Goal: Complete application form

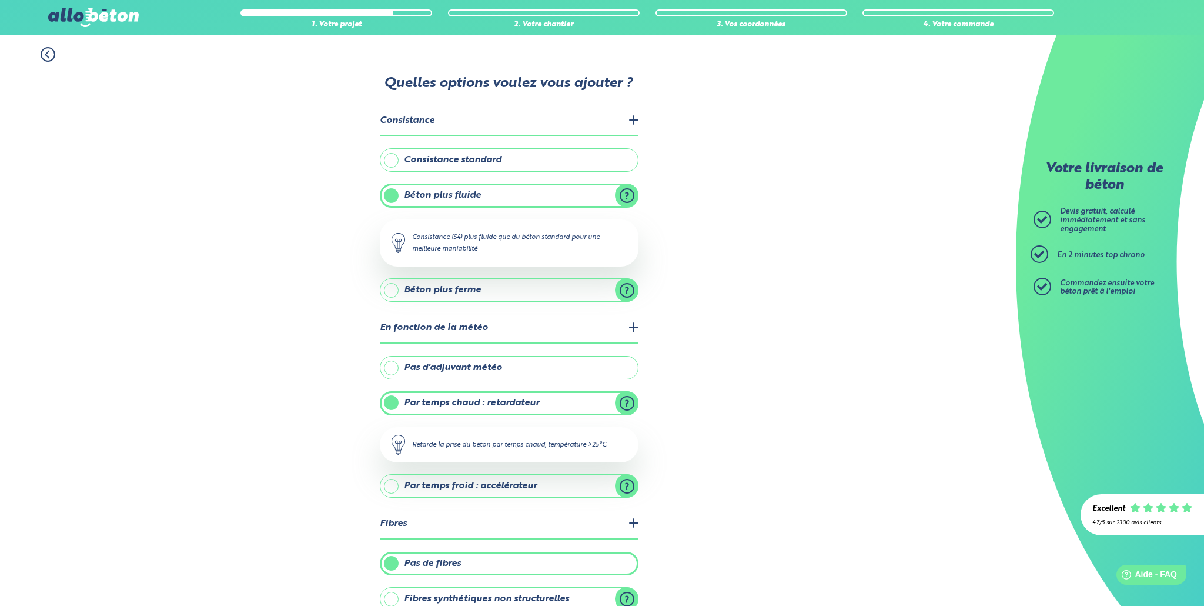
click at [38, 62] on div "1. Votre projet 2. Votre chantier 3. Vos coordonnées 4. Votre commande Quelles …" at bounding box center [508, 426] width 1016 height 783
click at [41, 60] on icon at bounding box center [48, 54] width 15 height 15
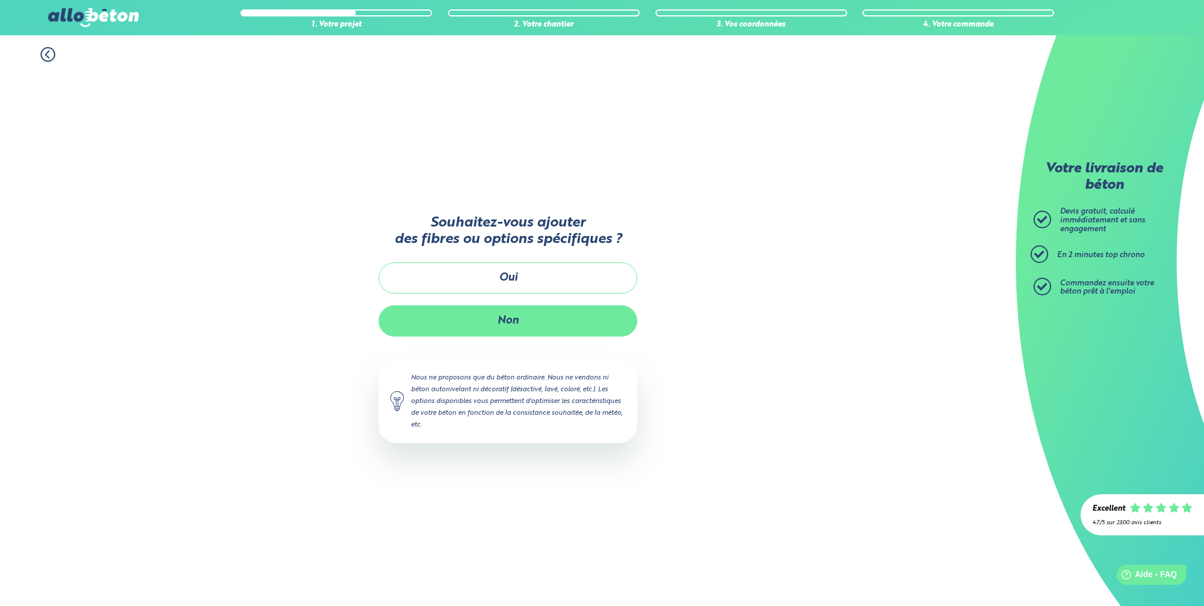
click at [504, 314] on button "Non" at bounding box center [508, 320] width 259 height 31
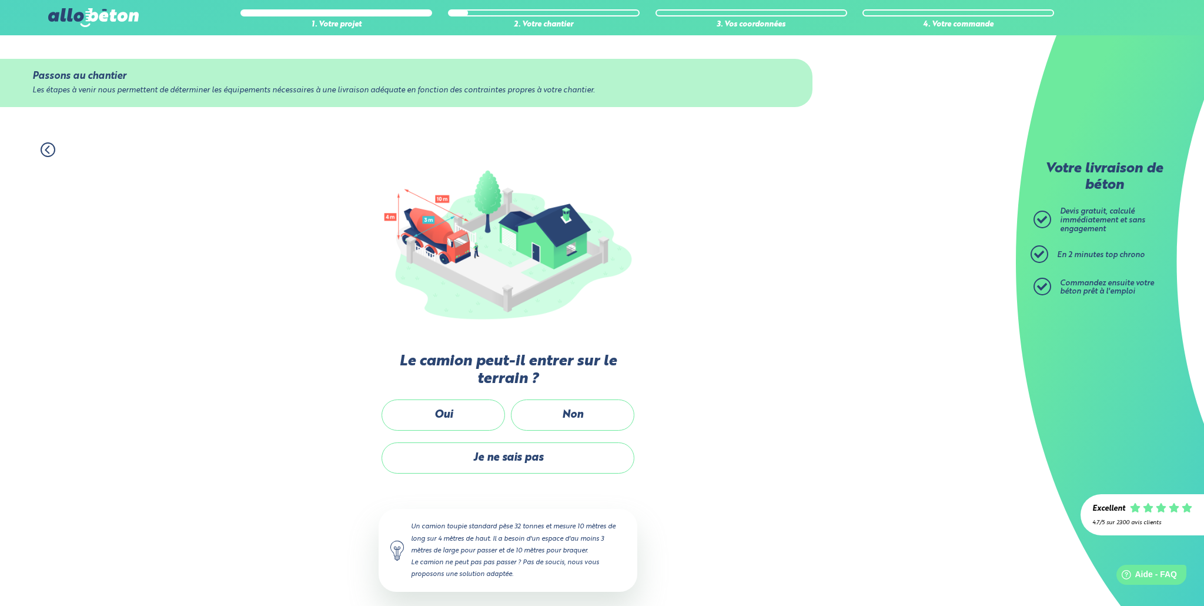
click at [564, 432] on div "Non" at bounding box center [572, 420] width 129 height 43
click at [564, 409] on label "Non" at bounding box center [573, 414] width 124 height 31
click at [0, 0] on input "Non" at bounding box center [0, 0] width 0 height 0
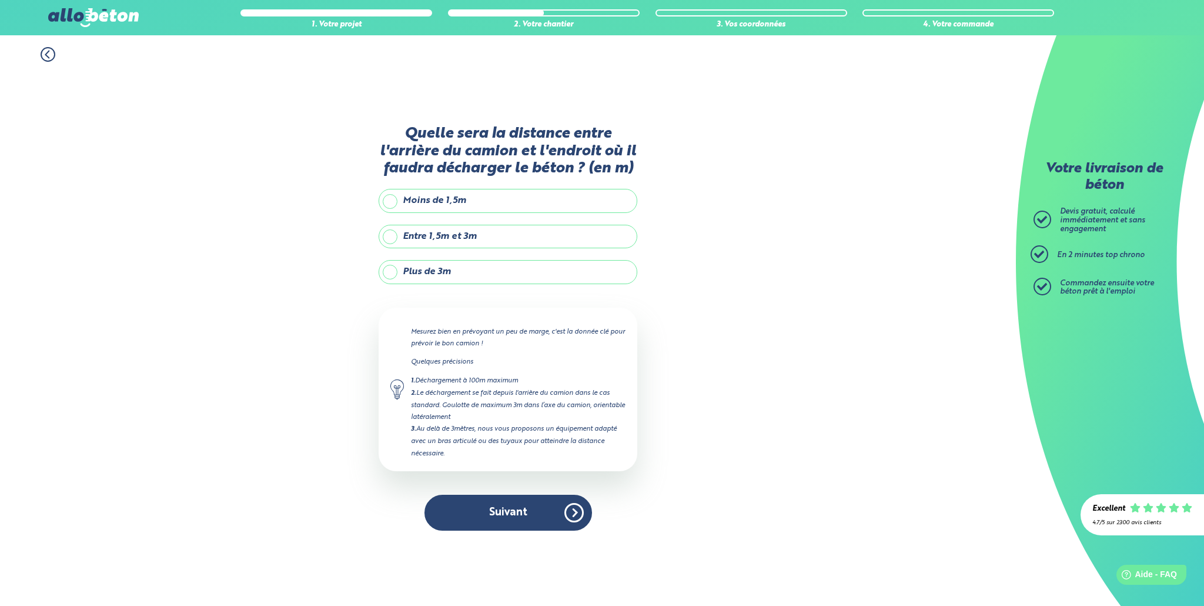
click at [472, 272] on label "Plus de 3m" at bounding box center [508, 272] width 259 height 24
click at [0, 0] on input "Plus de 3m" at bounding box center [0, 0] width 0 height 0
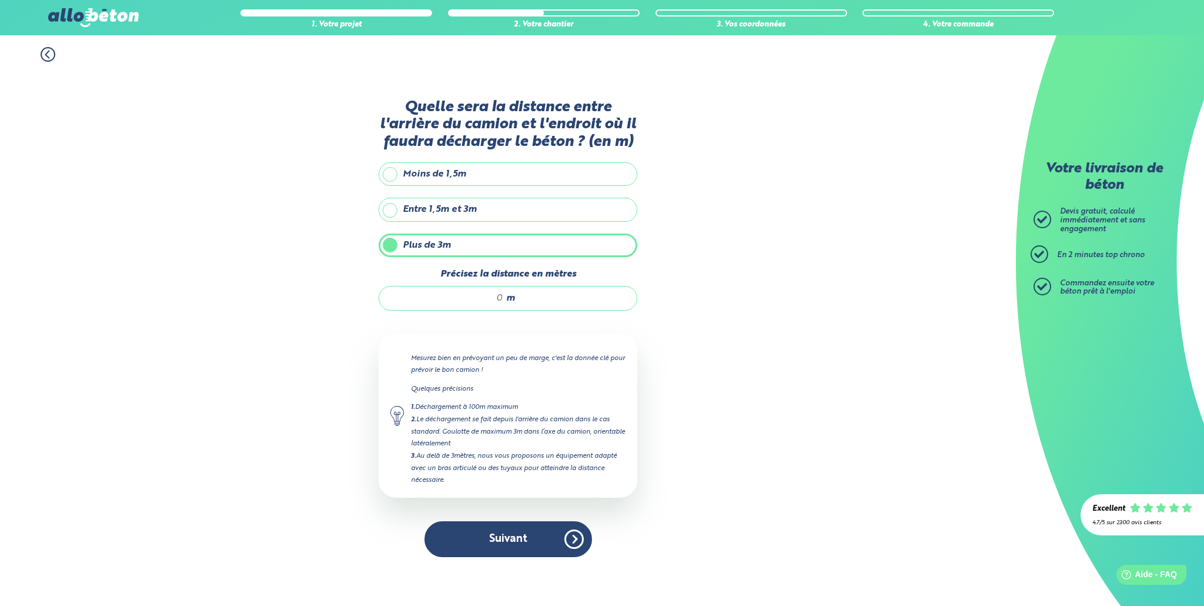
click at [479, 304] on input "Précisez la distance en mètres" at bounding box center [447, 298] width 112 height 12
type input "18"
click at [584, 363] on p "Mesurez bien en prévoyant un peu de marge, c'est la donnée clé pour prévoir le …" at bounding box center [518, 364] width 215 height 24
click at [527, 539] on button "Suivant" at bounding box center [509, 539] width 168 height 36
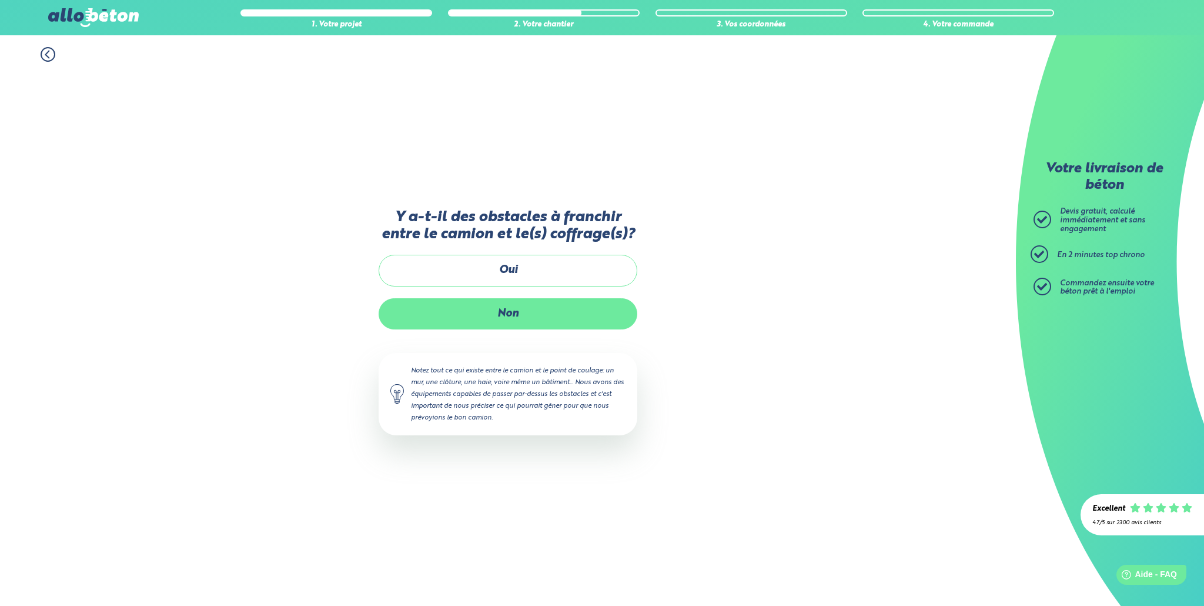
click at [499, 315] on label "Non" at bounding box center [508, 313] width 259 height 31
click at [0, 0] on input "Non" at bounding box center [0, 0] width 0 height 0
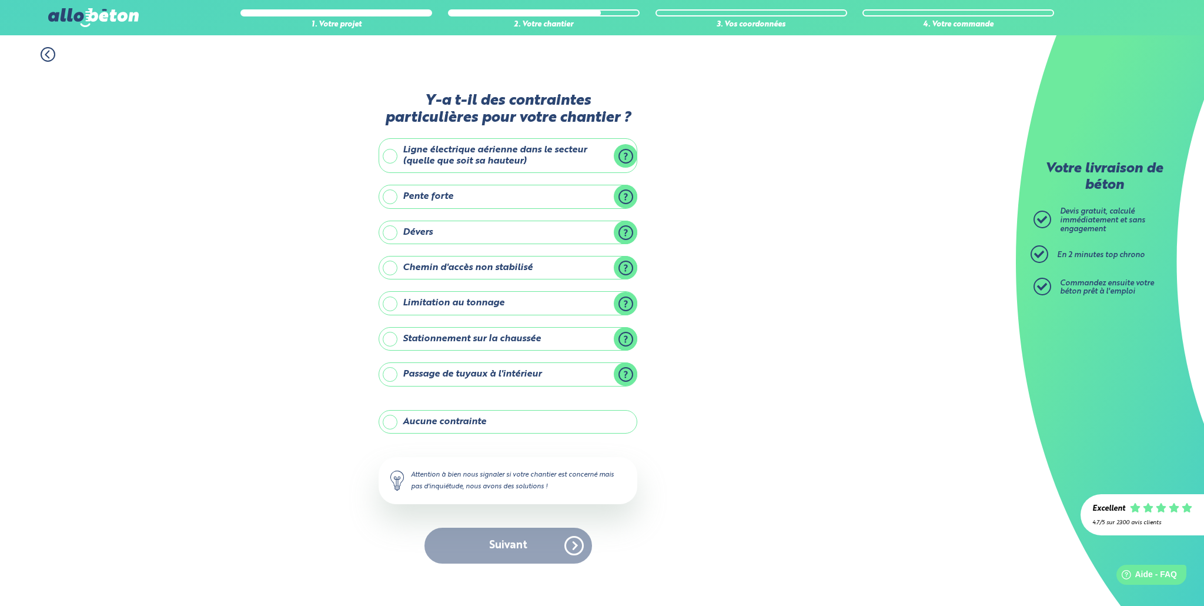
click at [499, 343] on label "Stationnement sur la chaussée" at bounding box center [508, 339] width 259 height 24
click at [0, 0] on input "Stationnement sur la chaussée" at bounding box center [0, 0] width 0 height 0
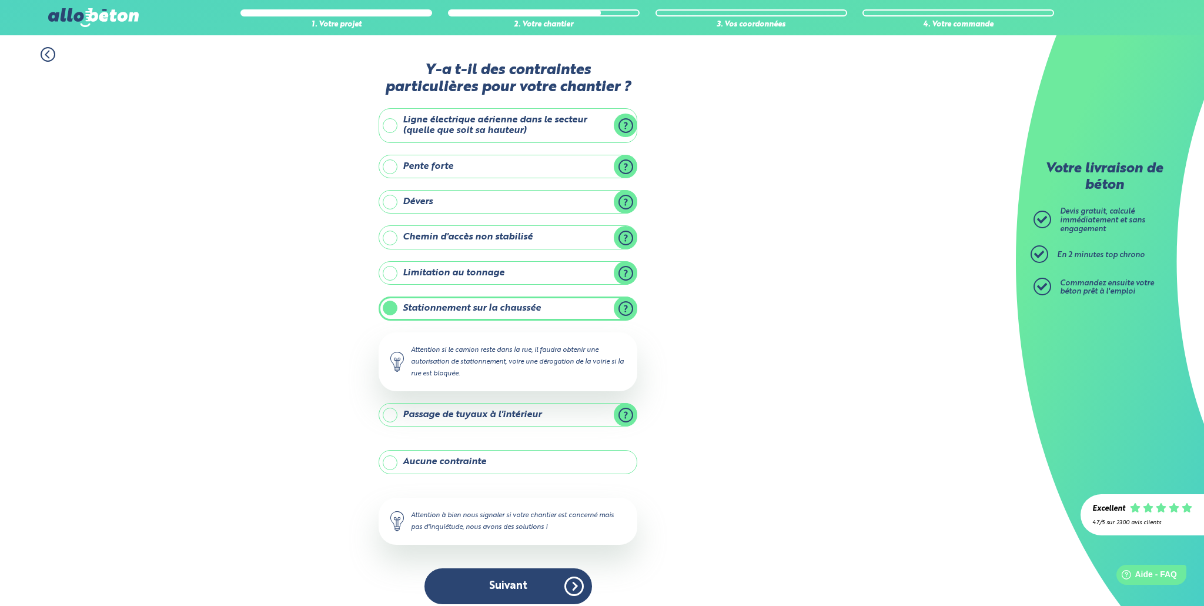
scroll to position [10, 0]
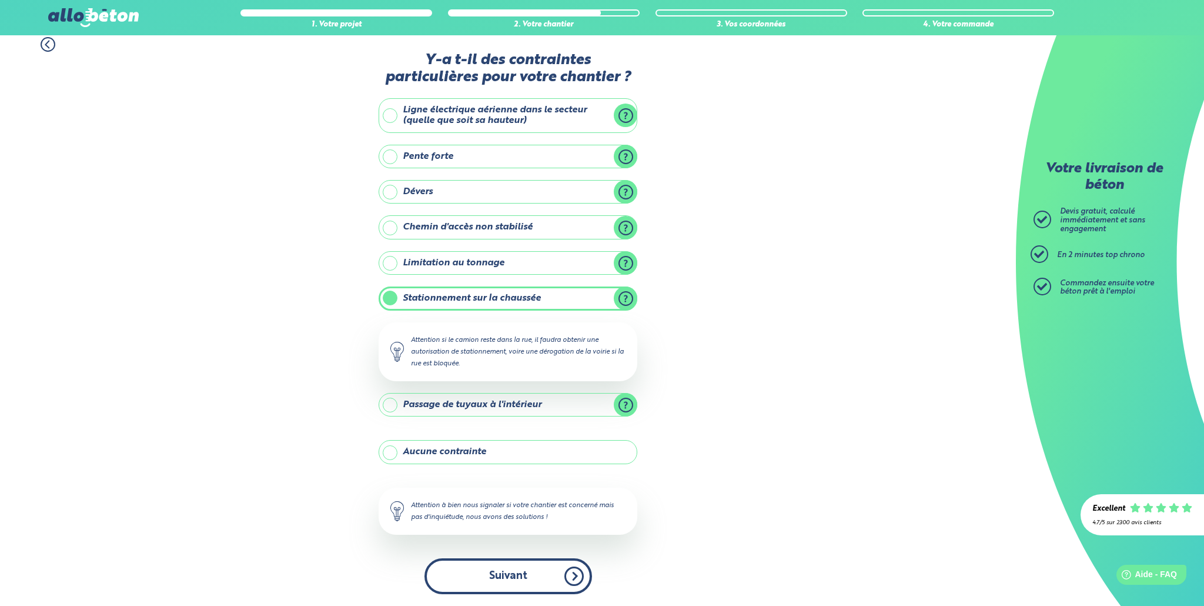
click at [512, 585] on button "Suivant" at bounding box center [509, 576] width 168 height 36
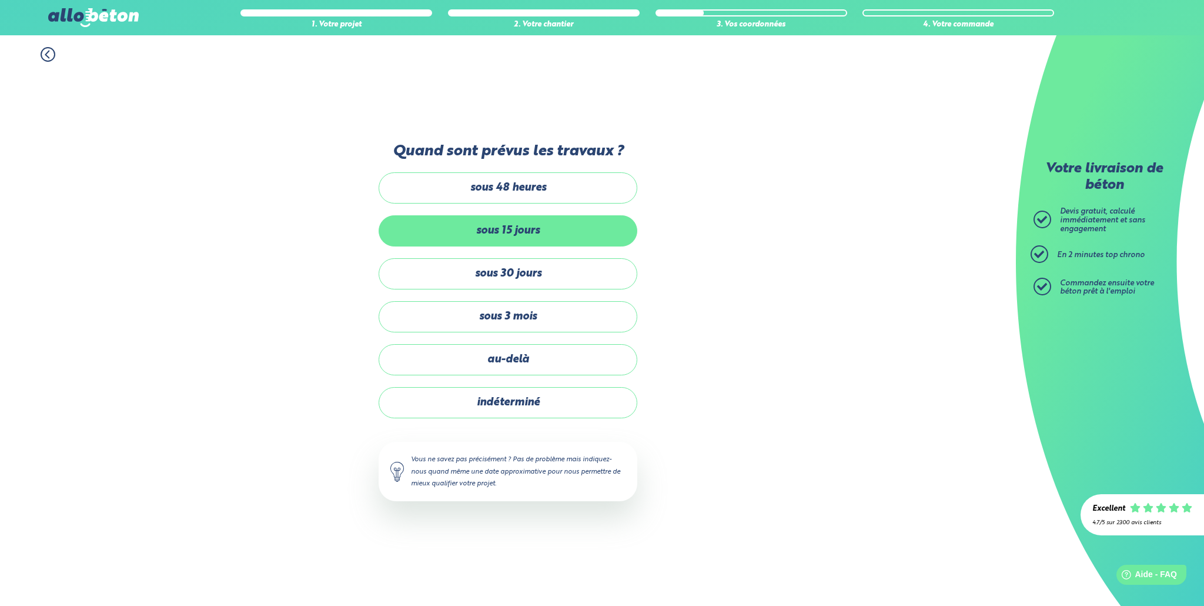
click at [508, 236] on label "sous 15 jours" at bounding box center [508, 230] width 259 height 31
click at [0, 0] on input "sous 15 jours" at bounding box center [0, 0] width 0 height 0
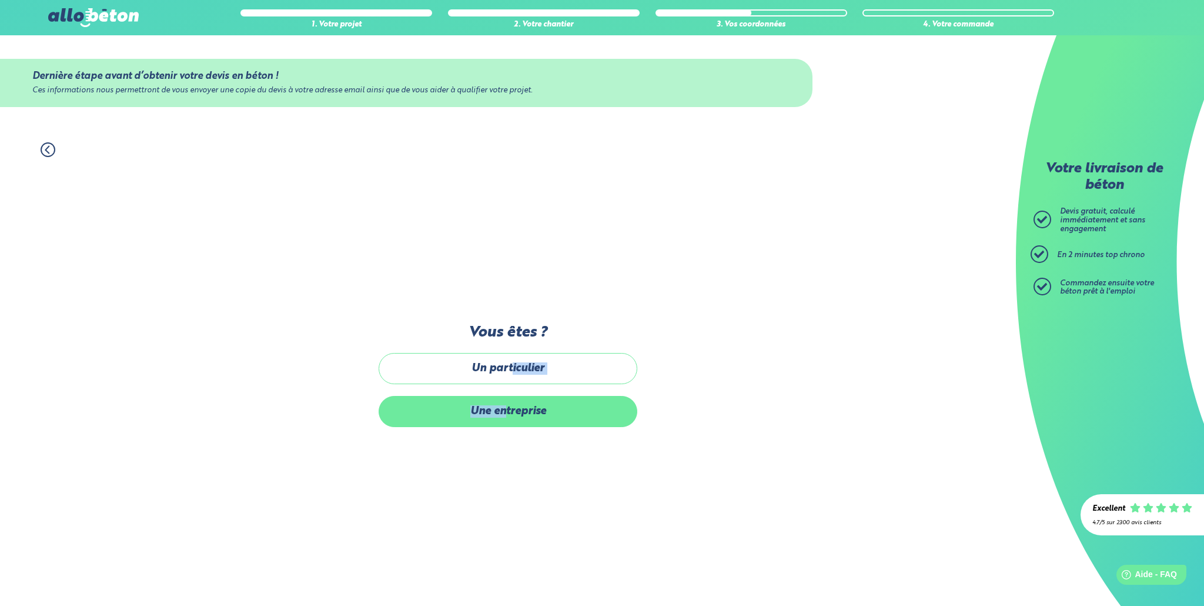
drag, startPoint x: 513, startPoint y: 365, endPoint x: 506, endPoint y: 413, distance: 49.2
click at [506, 414] on div "Un particulier Une entreprise" at bounding box center [508, 390] width 259 height 74
click at [506, 413] on label "Une entreprise" at bounding box center [508, 411] width 259 height 31
click at [0, 0] on input "Une entreprise" at bounding box center [0, 0] width 0 height 0
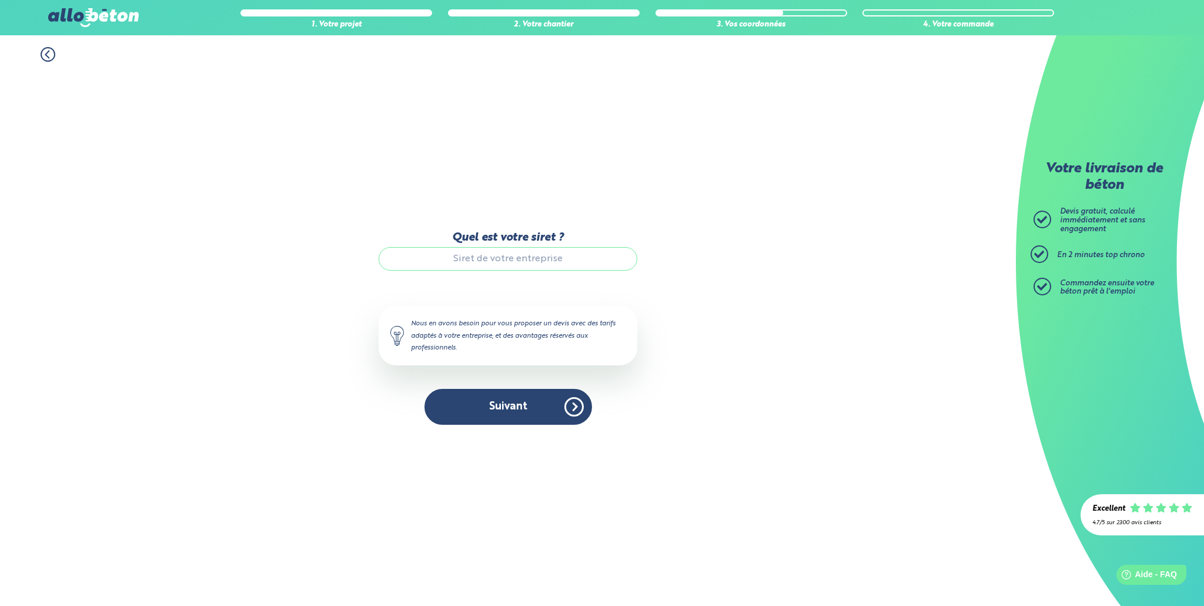
click at [512, 281] on div "Quel est votre siret ?" at bounding box center [508, 256] width 259 height 51
click at [516, 261] on input "Quel est votre siret ?" at bounding box center [508, 259] width 259 height 24
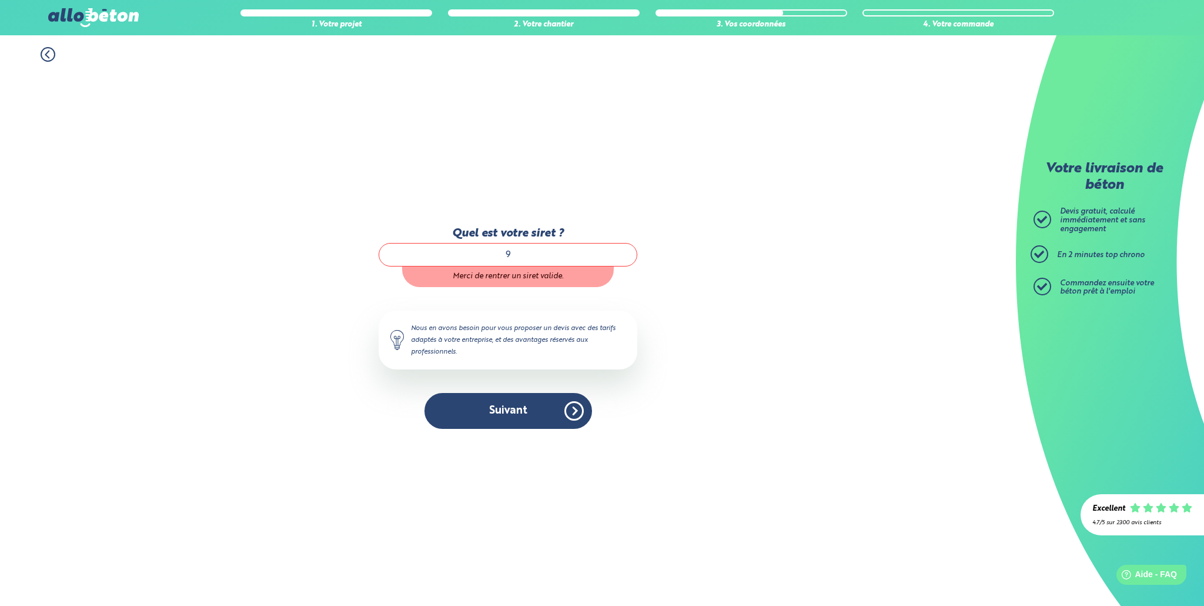
paste input "8400547000013"
type input "98400547000013"
click at [537, 344] on div "Nous en avons besoin pour vous proposer un devis avec des tarifs adaptés à votr…" at bounding box center [508, 340] width 259 height 59
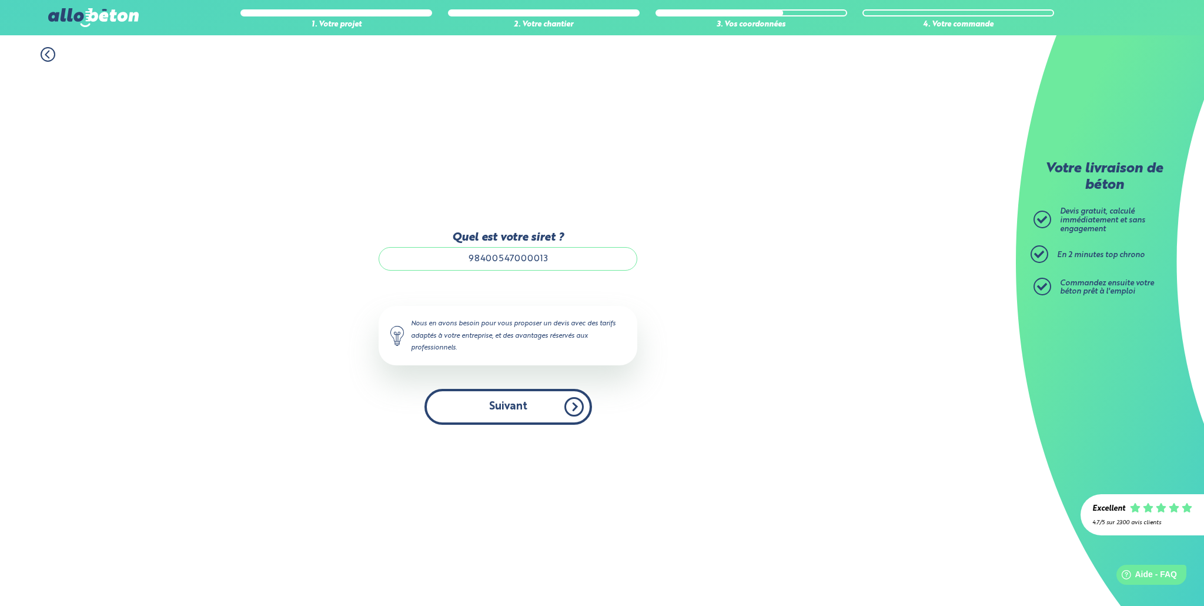
click at [518, 419] on button "Suivant" at bounding box center [509, 407] width 168 height 36
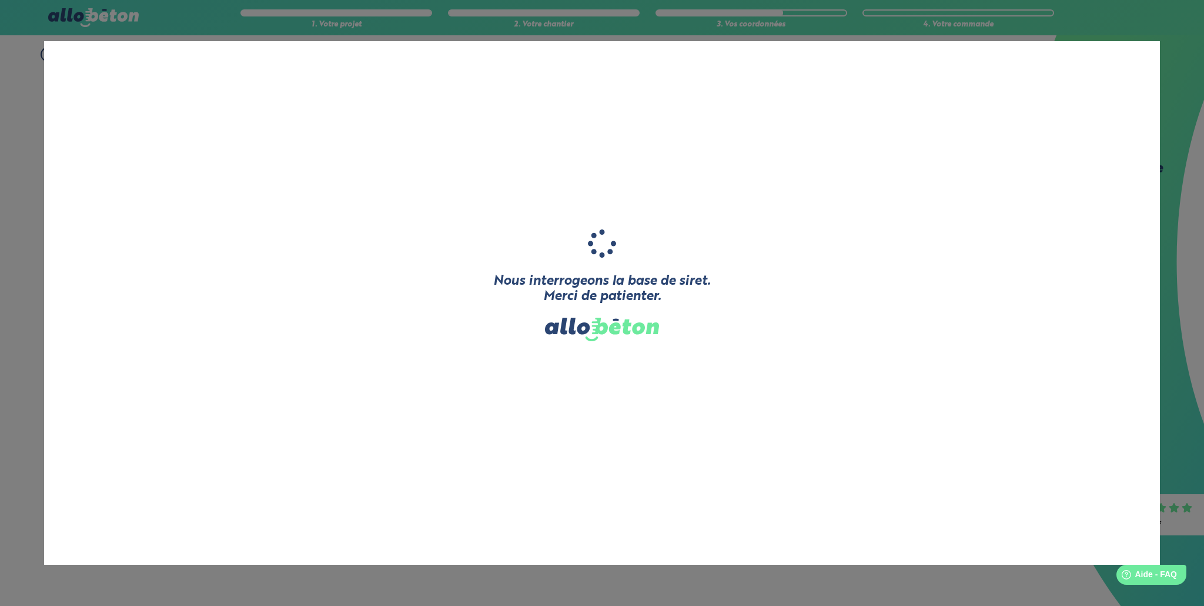
type input "DVN CONCEPT"
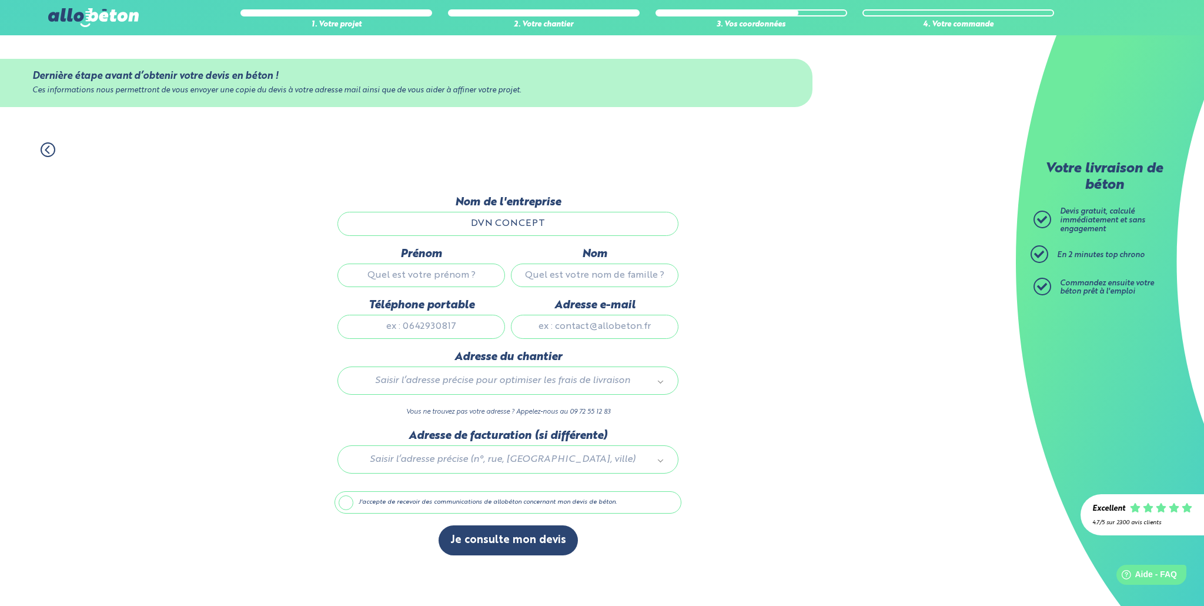
click at [456, 276] on input "Prénom" at bounding box center [422, 275] width 168 height 24
type input "[PERSON_NAME]"
click at [589, 279] on input "Nom" at bounding box center [595, 275] width 168 height 24
click at [770, 222] on div "1. Votre projet 2. Votre chantier 3. Vos coordonnées 4. Votre commande Dernière…" at bounding box center [508, 368] width 1016 height 475
click at [650, 264] on input "Derv" at bounding box center [595, 275] width 168 height 24
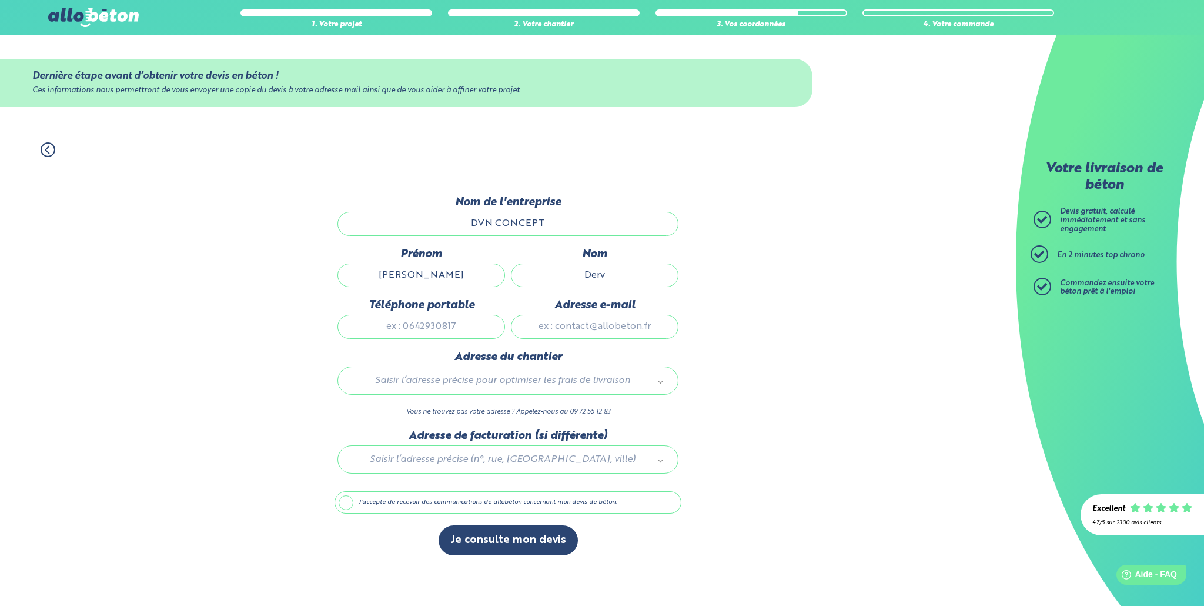
click at [647, 272] on input "Derv" at bounding box center [595, 275] width 168 height 24
type input "Dervin"
click at [709, 259] on div "1. Votre projet 2. Votre chantier 3. Vos coordonnées 4. Votre commande Dernière…" at bounding box center [508, 368] width 1016 height 475
click at [429, 328] on input "Téléphone portable" at bounding box center [422, 327] width 168 height 24
type input "0618301871"
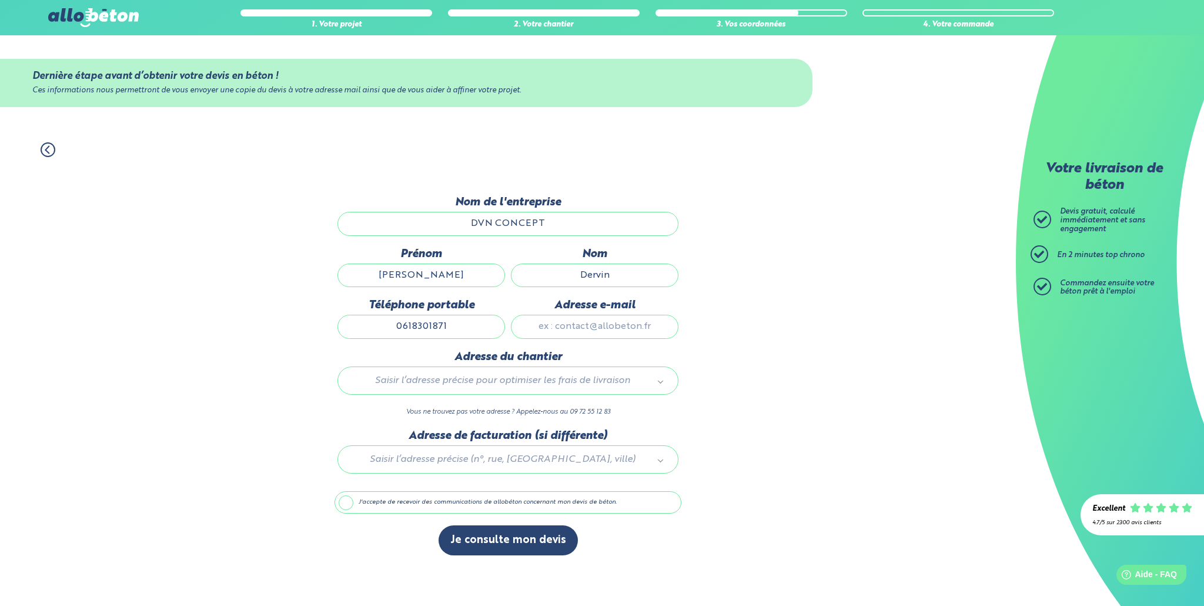
click at [638, 323] on input "Adresse e-mail" at bounding box center [595, 327] width 168 height 24
type input "d"
type input "[PERSON_NAME][EMAIL_ADDRESS][DOMAIN_NAME]"
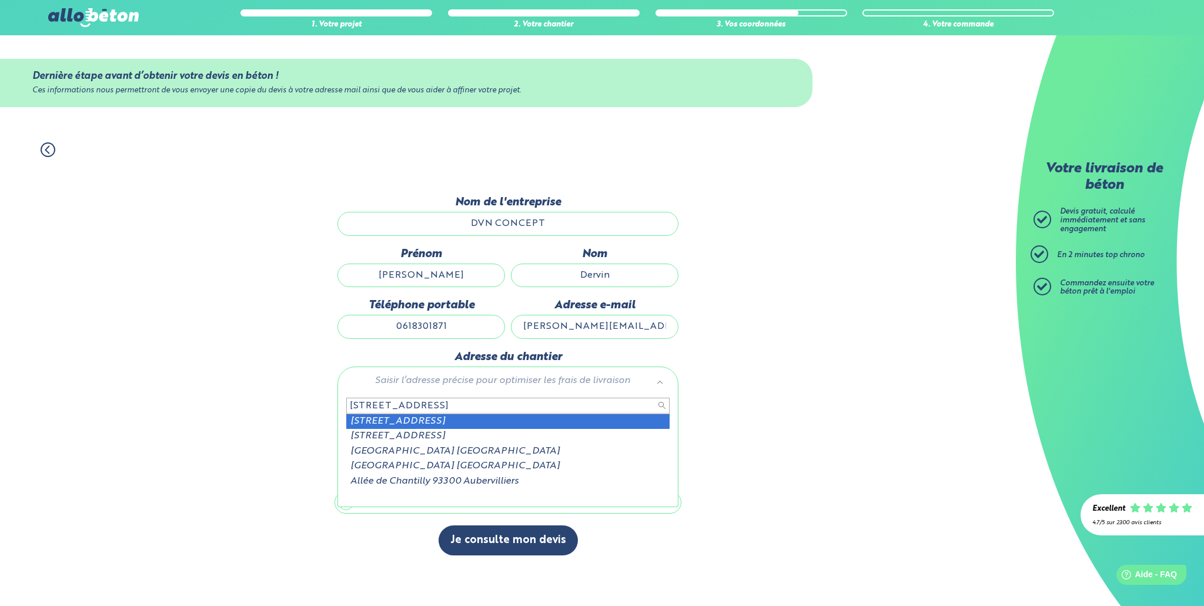
type input "[STREET_ADDRESS]"
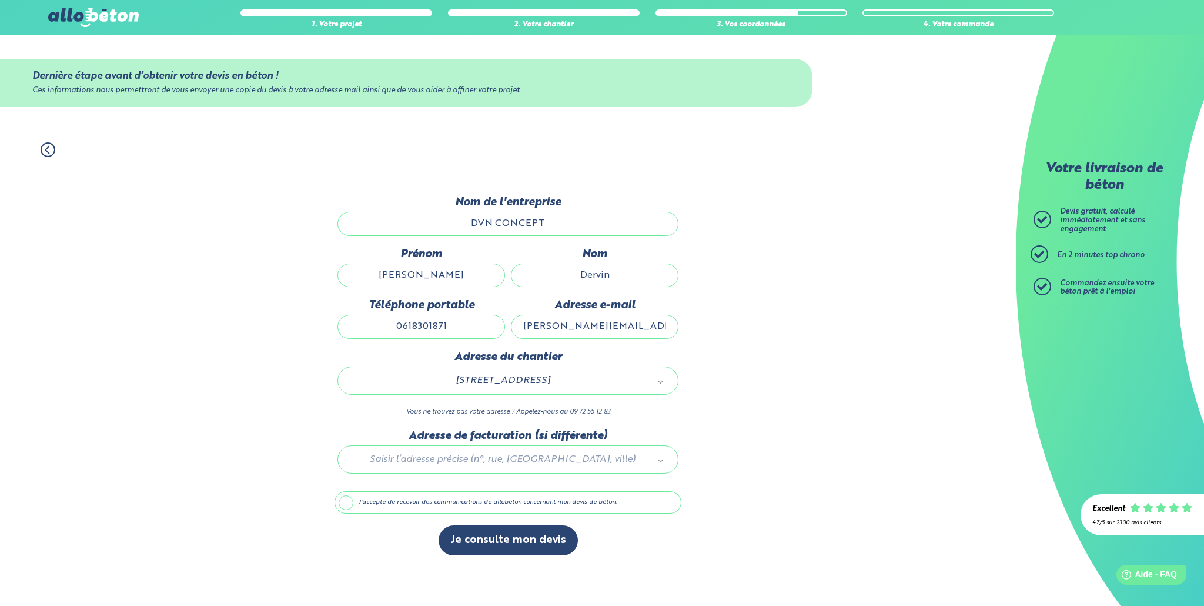
click at [433, 463] on div at bounding box center [508, 457] width 347 height 56
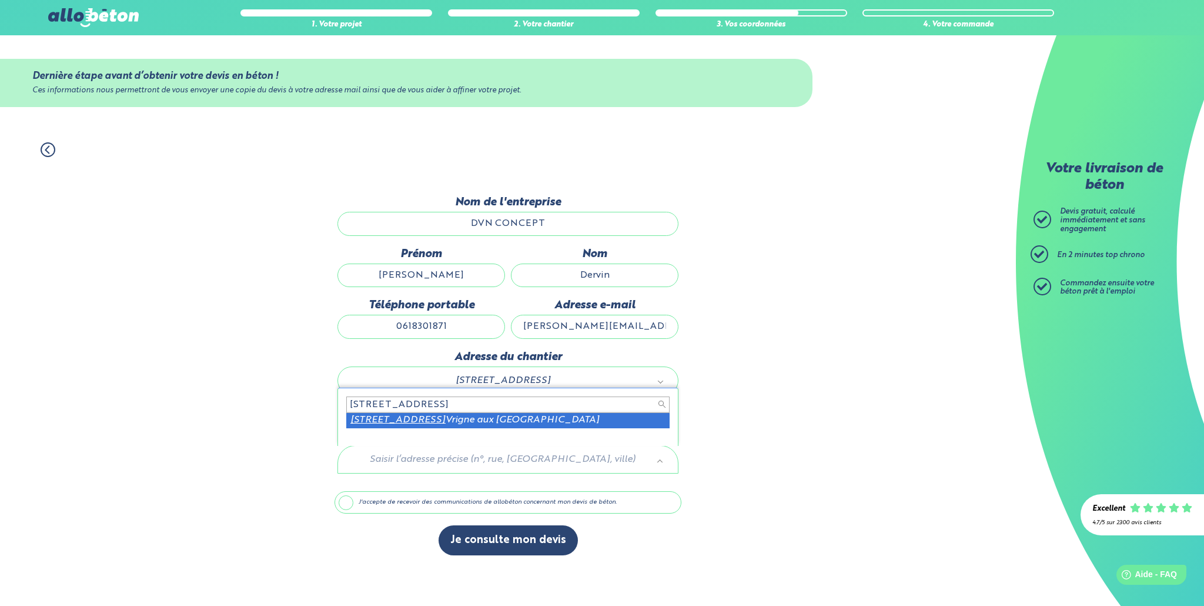
click at [491, 412] on input "[STREET_ADDRESS]" at bounding box center [507, 404] width 323 height 16
type input "[STREET_ADDRESS]"
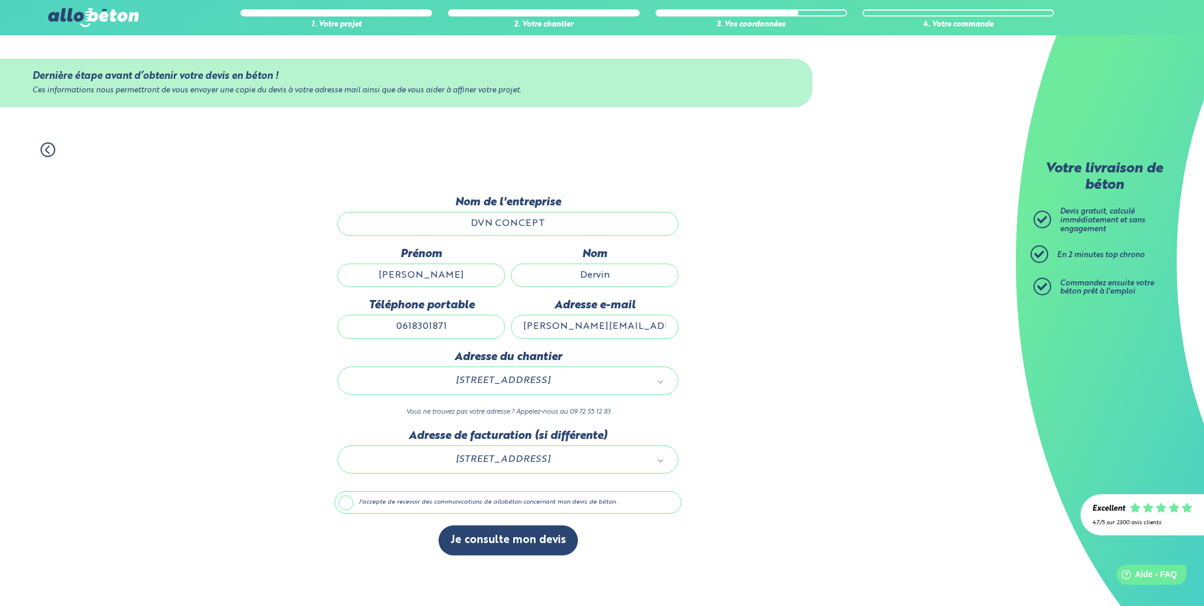
click at [381, 501] on label "J'accepte de recevoir des communications de allobéton concernant mon devis de b…" at bounding box center [508, 502] width 347 height 22
click at [0, 0] on input "J'accepte de recevoir des communications de allobéton concernant mon devis de b…" at bounding box center [0, 0] width 0 height 0
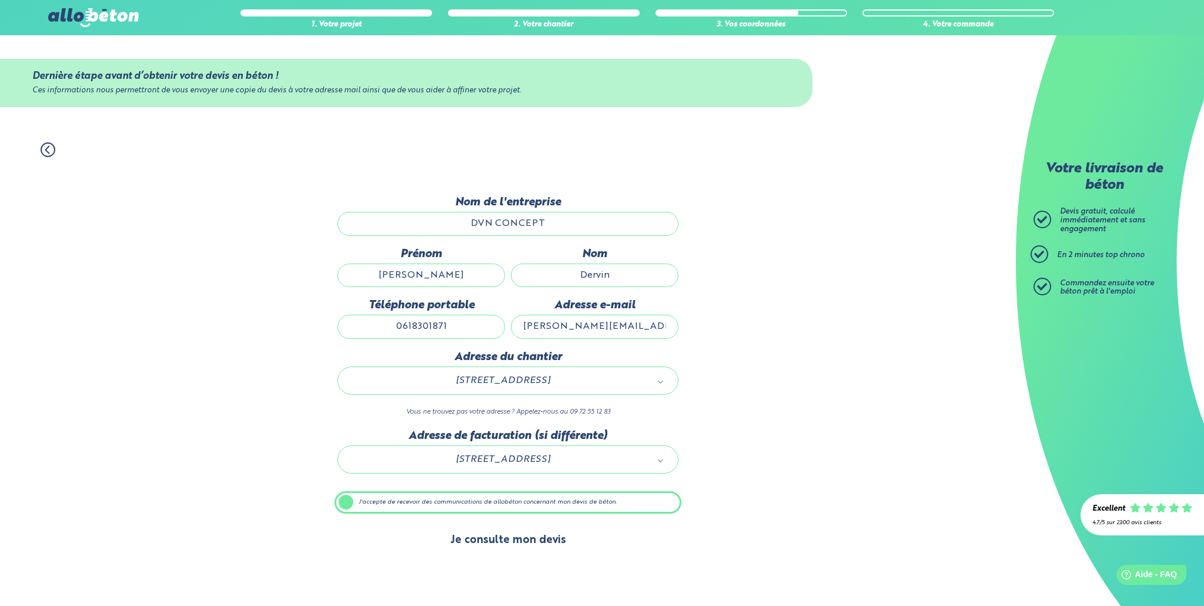
click at [475, 539] on button "Je consulte mon devis" at bounding box center [508, 540] width 139 height 30
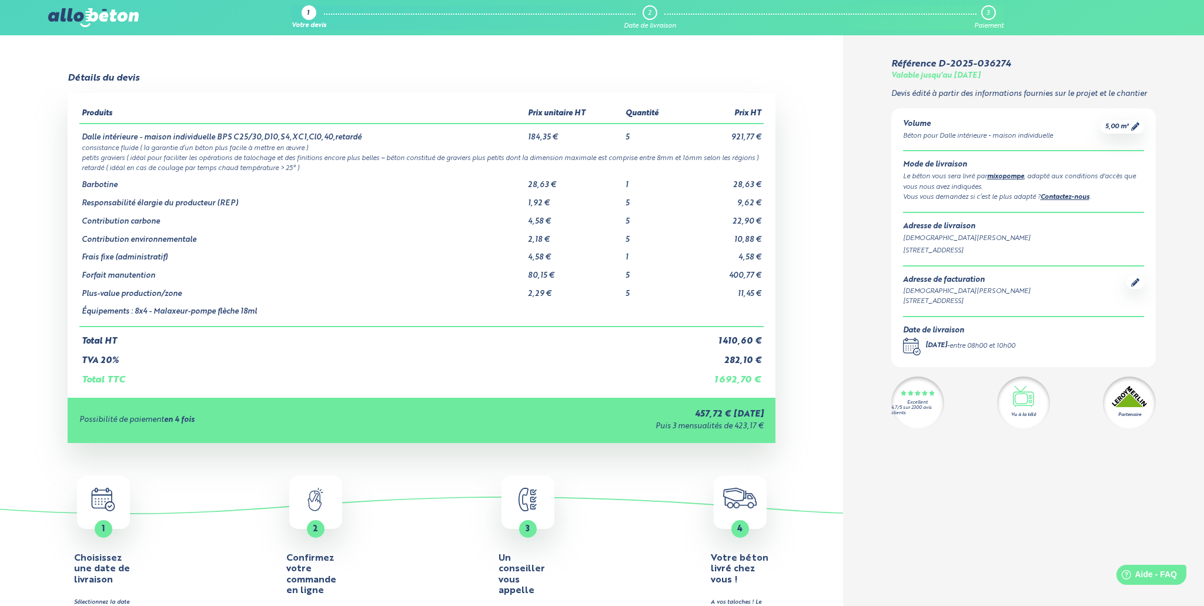
click at [69, 6] on div "1 Votre devis 2 Date de livraison 3 Paiement 09 72 55 12 83 Conseils et Appel G…" at bounding box center [602, 17] width 1204 height 35
